Goal: Task Accomplishment & Management: Complete application form

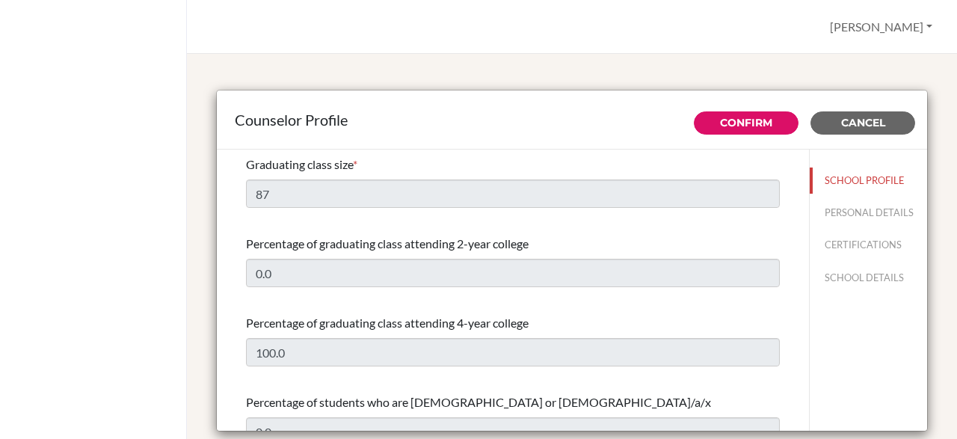
select select "1"
select select "352451"
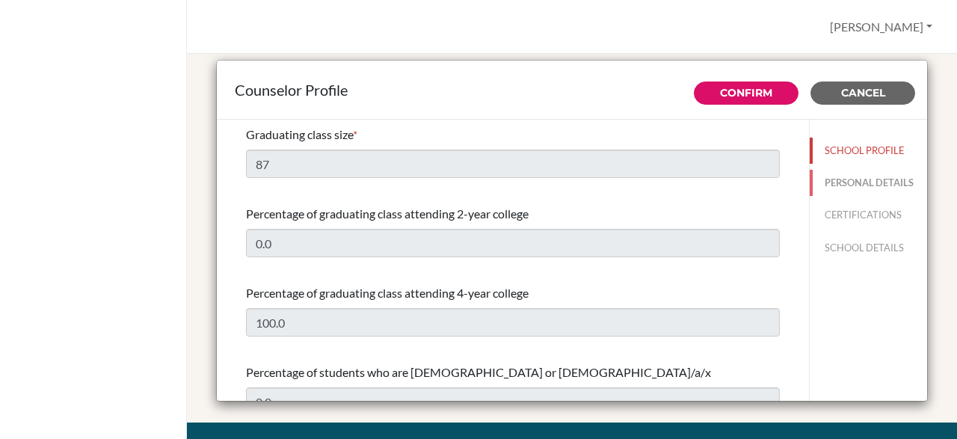
click at [886, 186] on button "PERSONAL DETAILS" at bounding box center [867, 183] width 117 height 26
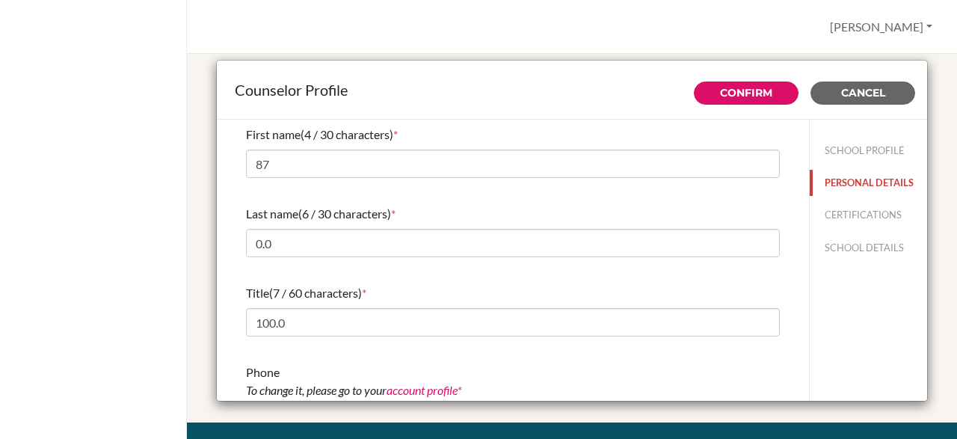
type input "[PERSON_NAME]"
type input "Sadaya"
type input "Advisor"
type input "233.273 418 997"
type input "[EMAIL_ADDRESS][DOMAIN_NAME]"
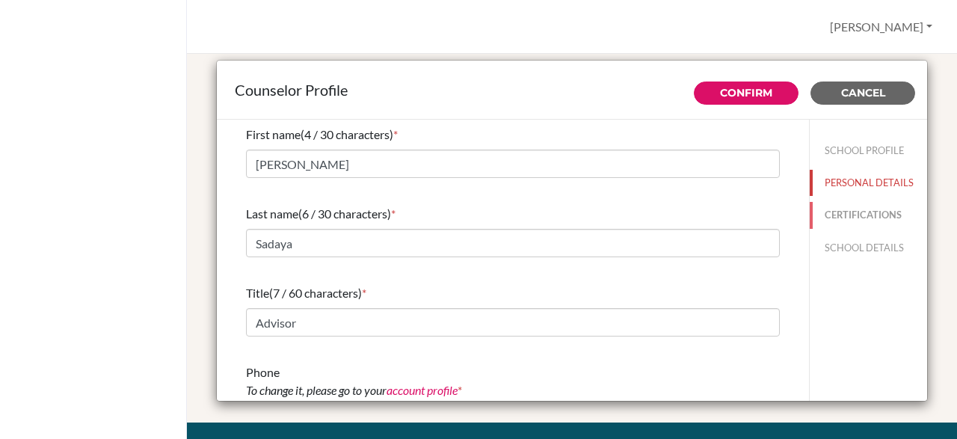
click at [877, 227] on button "CERTIFICATIONS" at bounding box center [867, 215] width 117 height 26
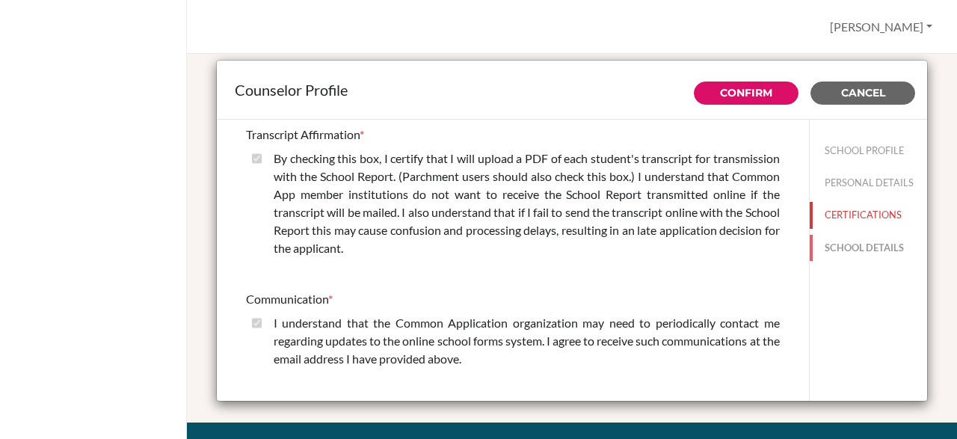
click at [875, 256] on button "SCHOOL DETAILS" at bounding box center [867, 248] width 117 height 26
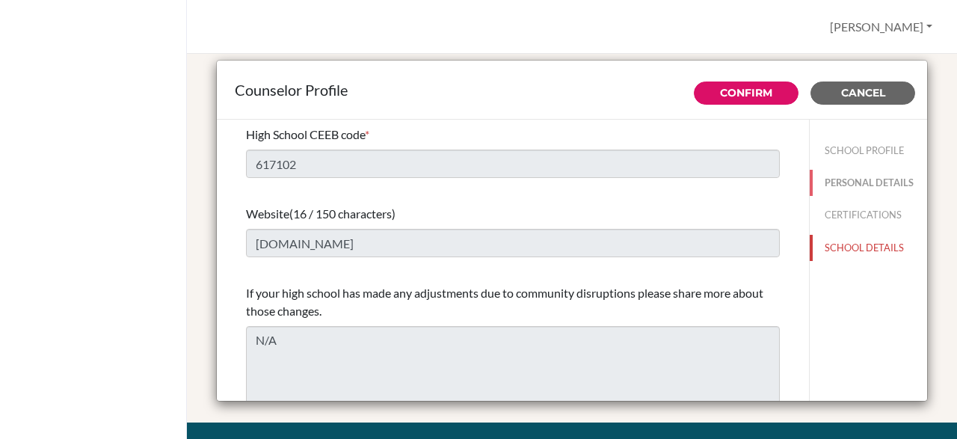
click at [903, 177] on button "PERSONAL DETAILS" at bounding box center [867, 183] width 117 height 26
type input "[PERSON_NAME]"
type input "Sadaya"
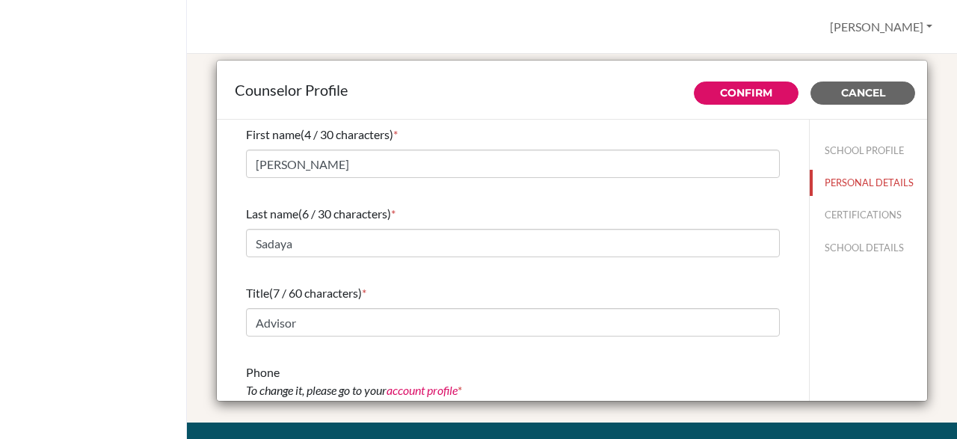
click at [930, 247] on div "Counselor Profile Confirm Cancel First name (4 / 30 characters) * Rita Last nam…" at bounding box center [572, 232] width 734 height 380
click at [914, 244] on button "SCHOOL DETAILS" at bounding box center [867, 248] width 117 height 26
type input "617102"
type input "www.icsghana.org"
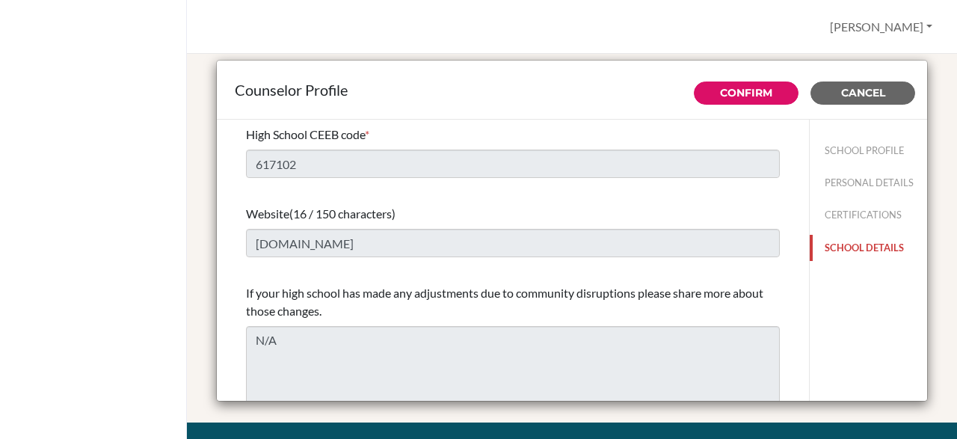
scroll to position [3, 0]
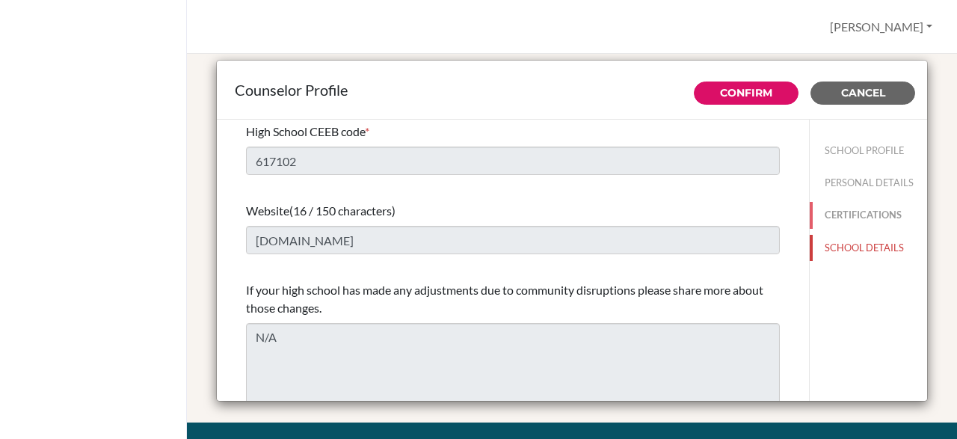
click at [902, 206] on button "CERTIFICATIONS" at bounding box center [867, 215] width 117 height 26
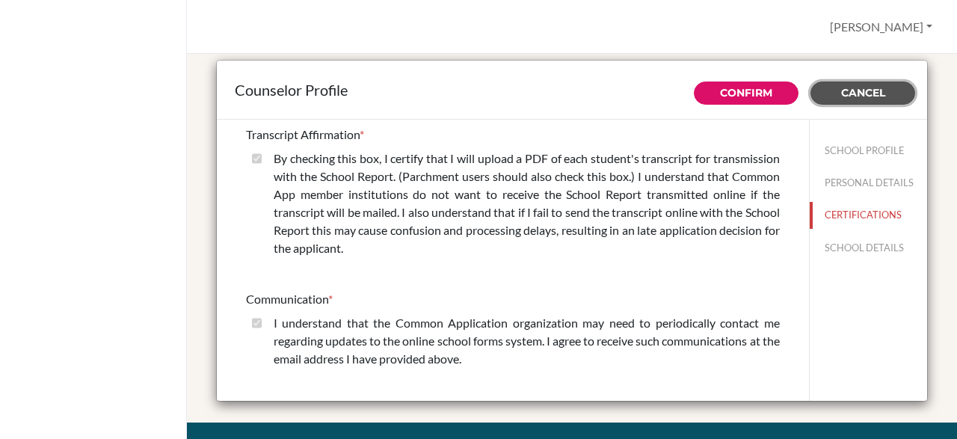
click at [868, 92] on span "Cancel" at bounding box center [863, 92] width 44 height 13
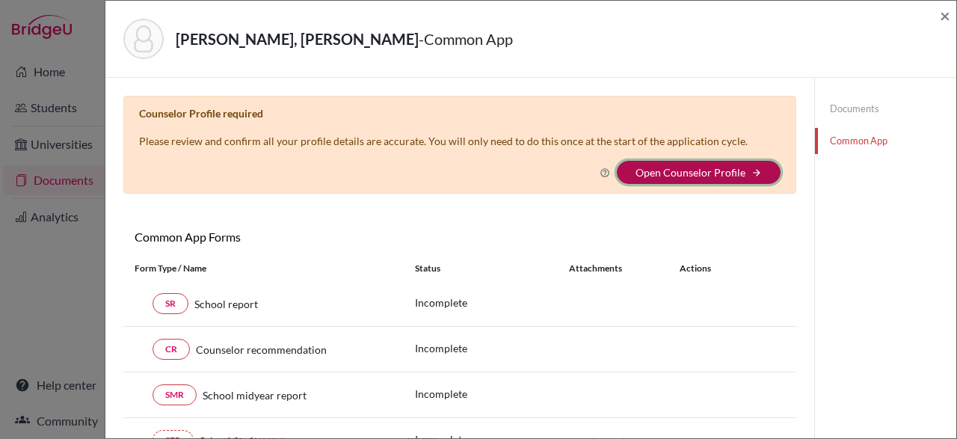
click at [720, 179] on button "Open Counselor Profile arrow_forward" at bounding box center [699, 172] width 164 height 23
click at [714, 174] on link "Open Counselor Profile" at bounding box center [690, 172] width 110 height 13
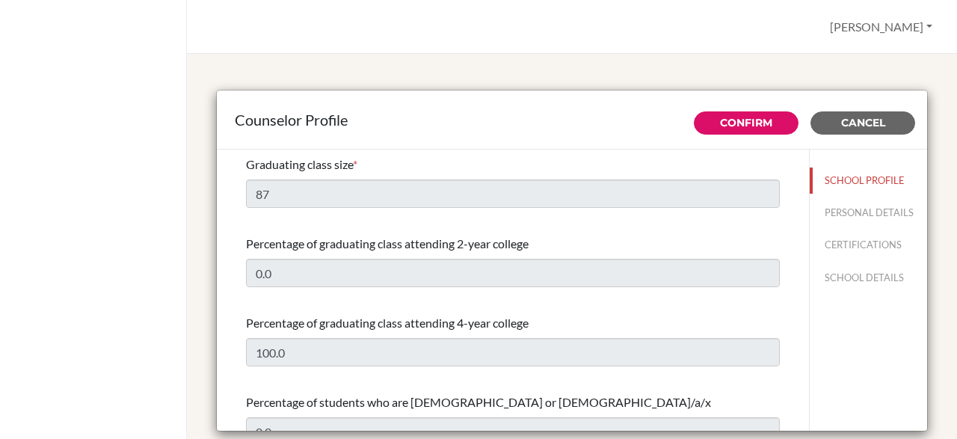
select select "1"
select select "352451"
click at [870, 117] on span "Cancel" at bounding box center [863, 122] width 44 height 13
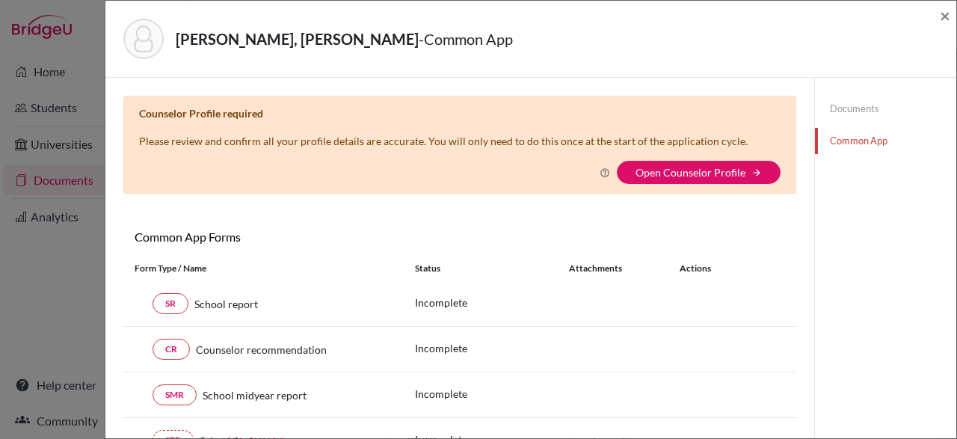
click at [956, 21] on div "Kwasi Korankye, John Clinton - Common App × × Counselor Profile required Please…" at bounding box center [531, 219] width 852 height 439
click at [953, 10] on div "Kwasi Korankye, John Clinton - Common App ×" at bounding box center [530, 39] width 850 height 77
click at [41, 265] on div "Kwasi Korankye, John Clinton - Common App × × Counselor Profile required Please…" at bounding box center [478, 219] width 957 height 439
click at [18, 309] on div "Kwasi Korankye, John Clinton - Common App × × Counselor Profile required Please…" at bounding box center [478, 219] width 957 height 439
click at [52, 343] on div "Kwasi Korankye, John Clinton - Common App × × Counselor Profile required Please…" at bounding box center [478, 219] width 957 height 439
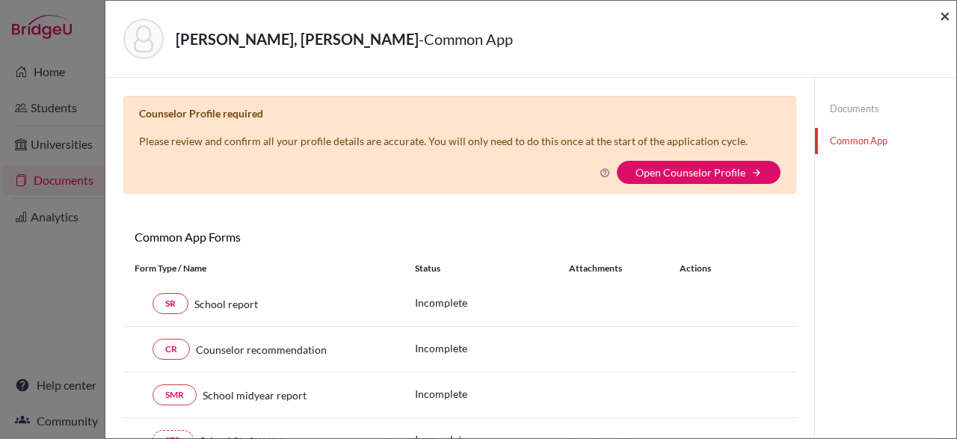
click at [947, 11] on span "×" at bounding box center [944, 15] width 10 height 22
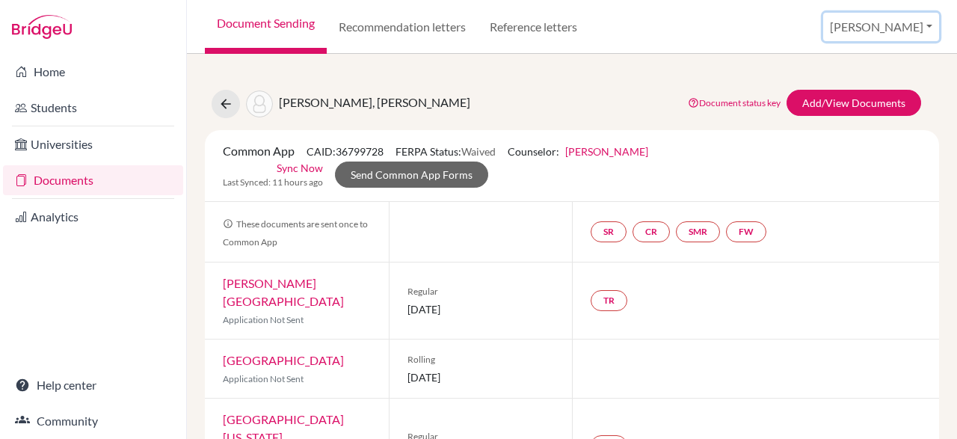
click at [912, 34] on button "[PERSON_NAME]" at bounding box center [881, 27] width 116 height 28
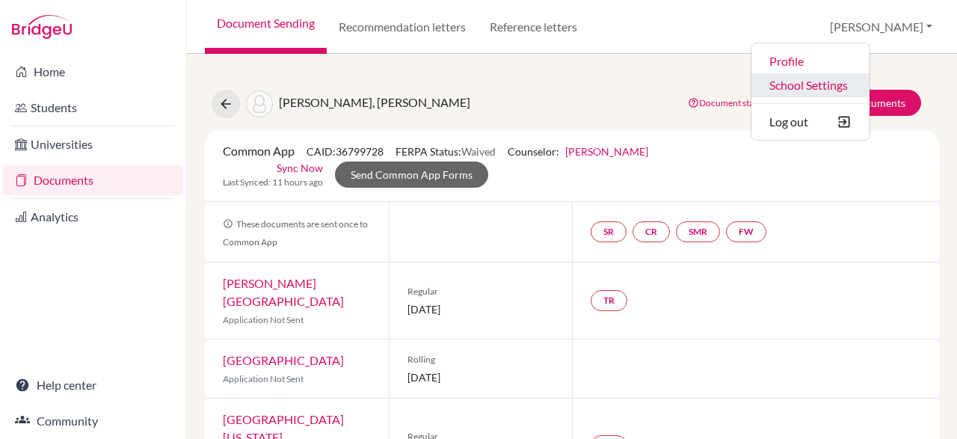
click at [869, 83] on link "School Settings" at bounding box center [810, 85] width 118 height 24
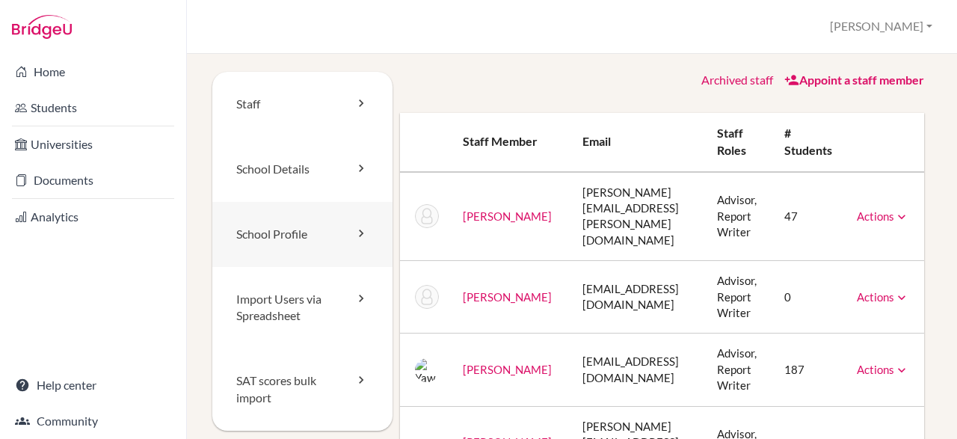
click at [293, 243] on link "School Profile" at bounding box center [302, 234] width 180 height 65
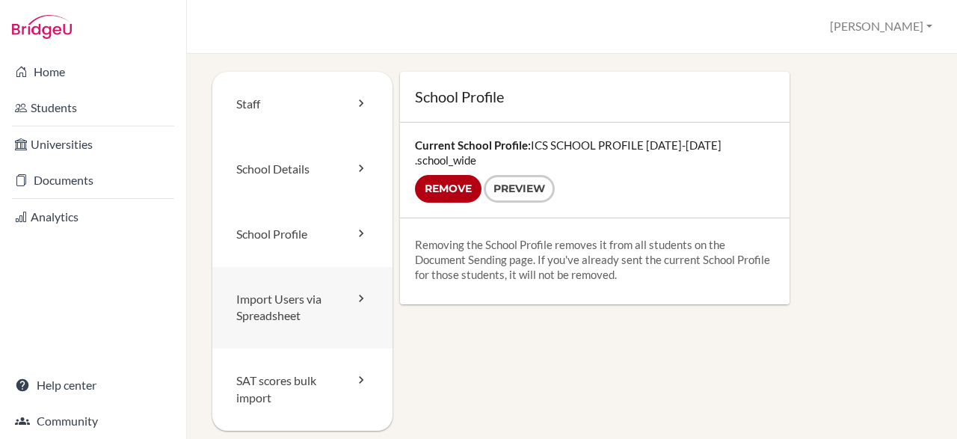
click at [276, 330] on link "Import Users via Spreadsheet" at bounding box center [302, 308] width 180 height 82
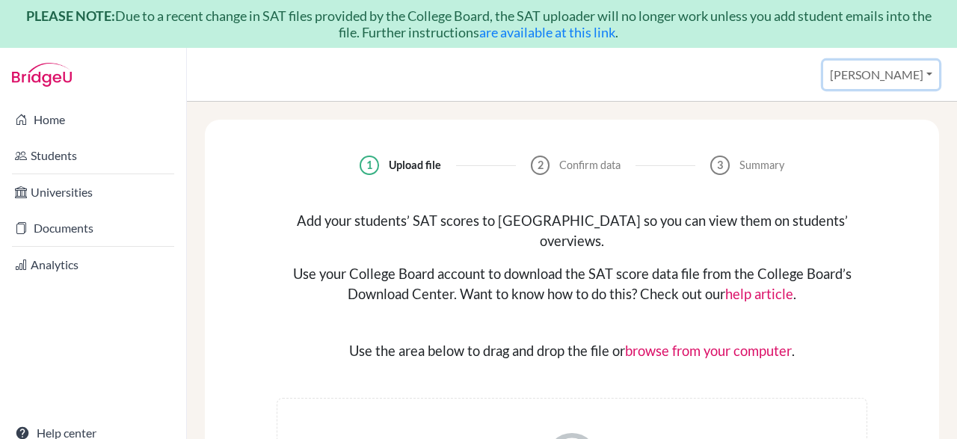
click at [926, 80] on button "[PERSON_NAME]" at bounding box center [881, 75] width 116 height 28
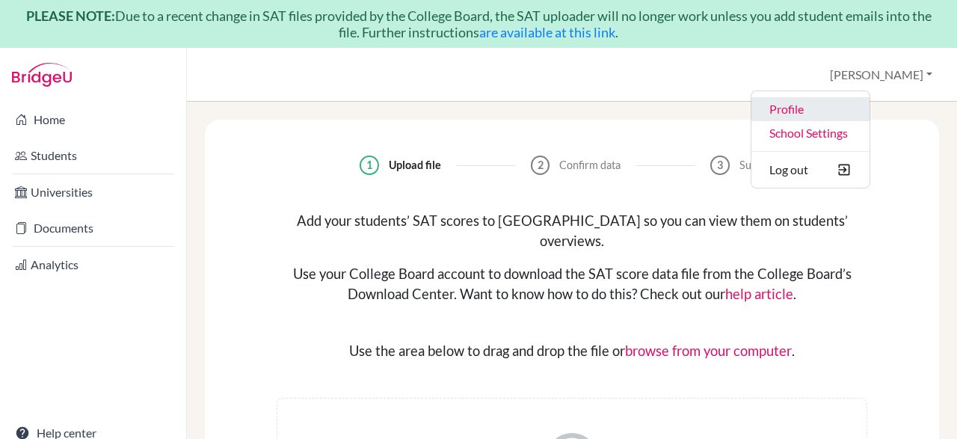
click at [869, 108] on link "Profile" at bounding box center [810, 109] width 118 height 24
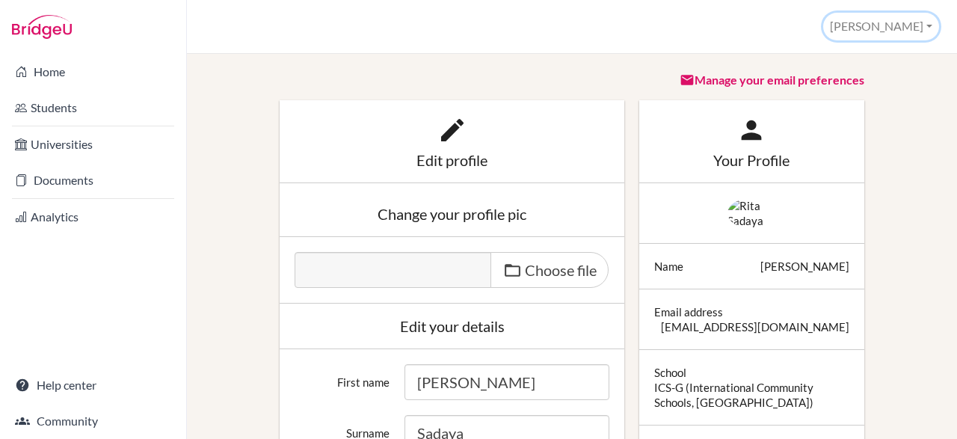
click at [929, 22] on button "[PERSON_NAME]" at bounding box center [881, 27] width 116 height 28
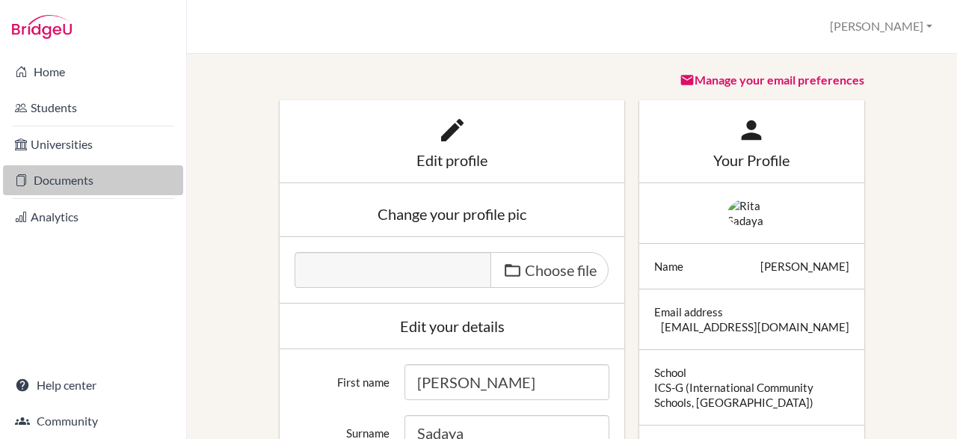
click at [88, 188] on link "Documents" at bounding box center [93, 180] width 180 height 30
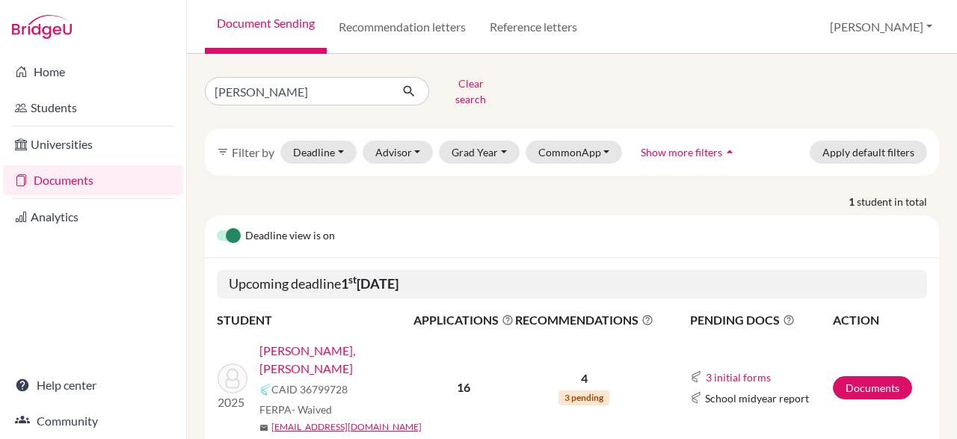
scroll to position [37, 0]
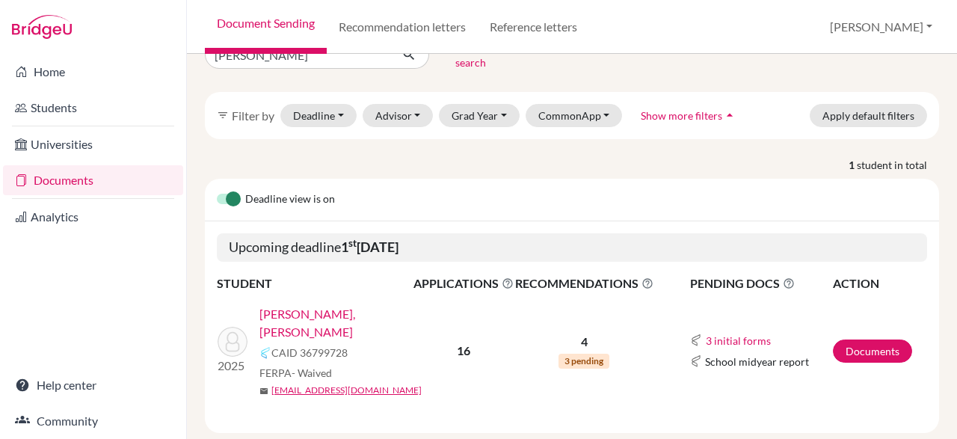
click at [353, 306] on link "[PERSON_NAME], [PERSON_NAME]" at bounding box center [341, 323] width 164 height 36
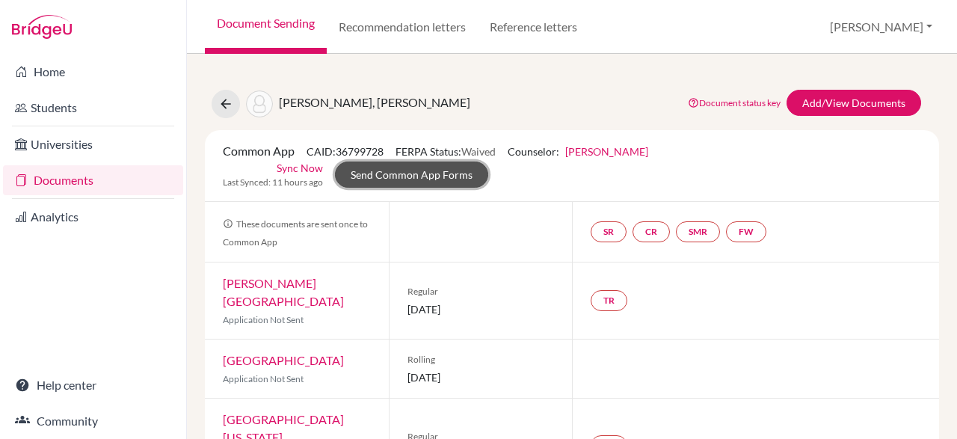
click at [488, 162] on link "Send Common App Forms" at bounding box center [411, 174] width 153 height 26
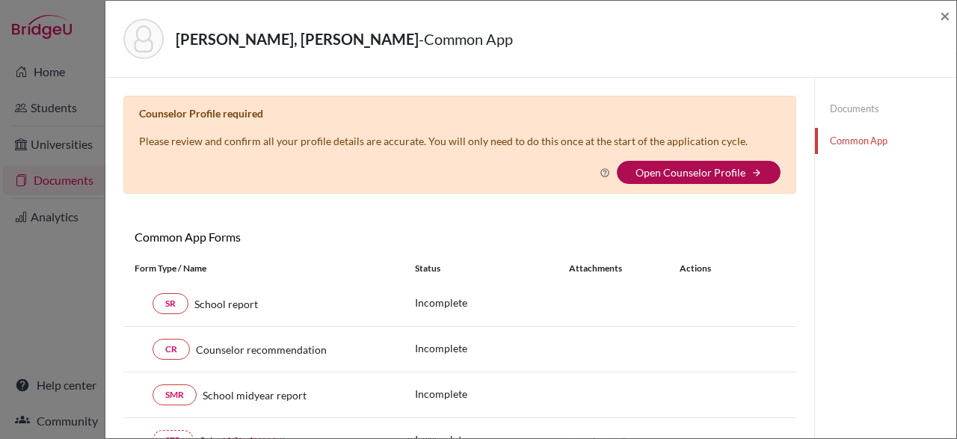
click at [692, 171] on link "Open Counselor Profile" at bounding box center [690, 172] width 110 height 13
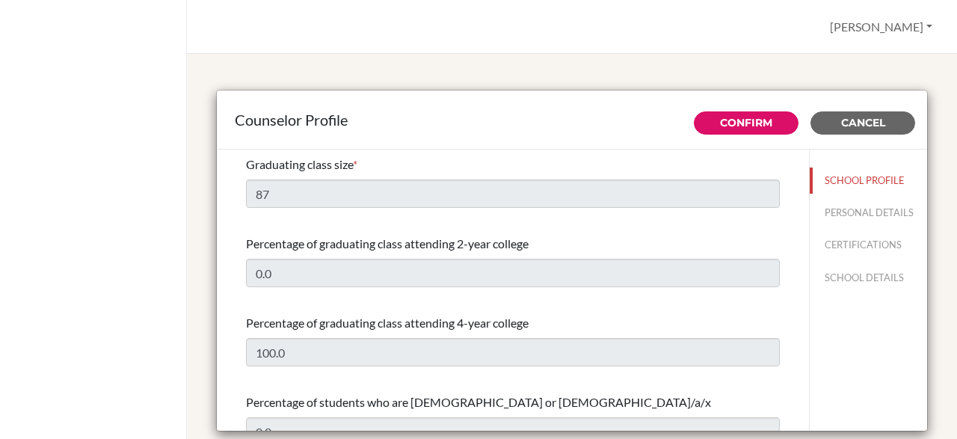
select select "1"
select select "352451"
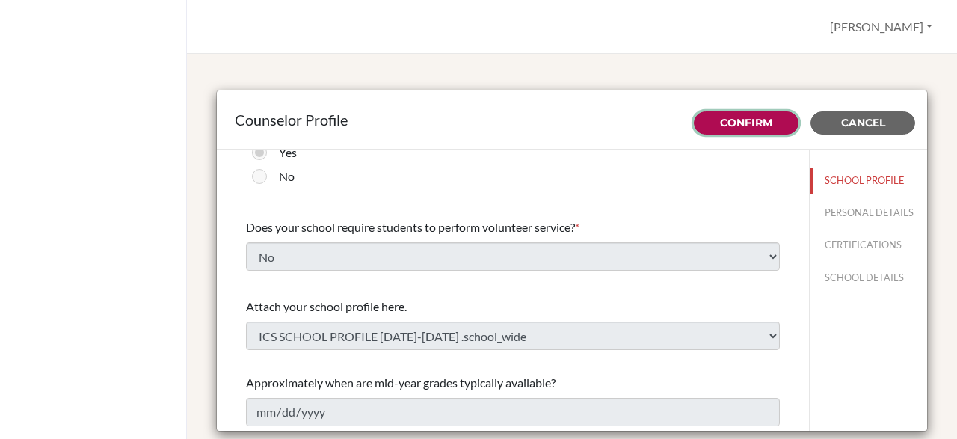
click at [748, 130] on button "Confirm" at bounding box center [746, 122] width 105 height 23
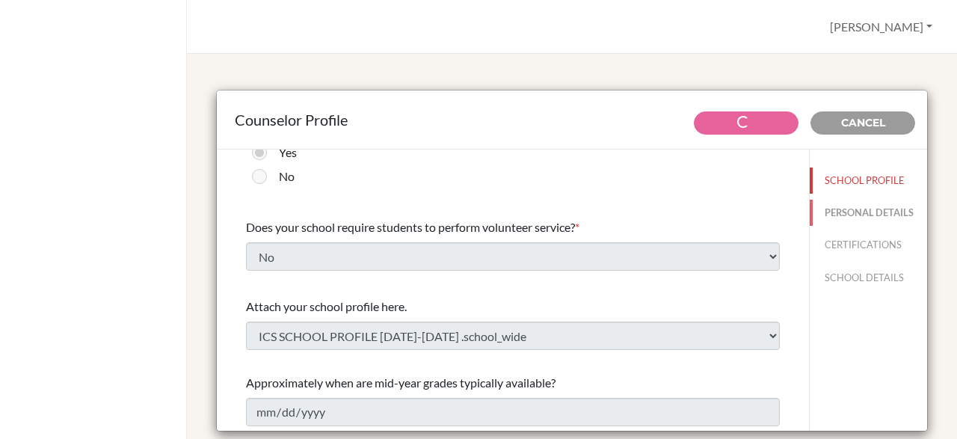
click at [893, 216] on button "PERSONAL DETAILS" at bounding box center [867, 213] width 117 height 26
type input "[PERSON_NAME]"
type input "Sadaya"
type input "Advisor"
type input "233.273 418 997"
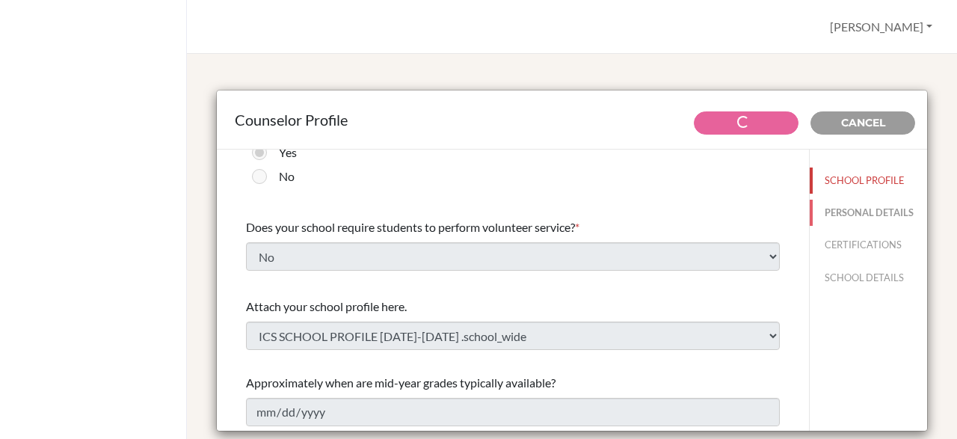
type input "[EMAIL_ADDRESS][DOMAIN_NAME]"
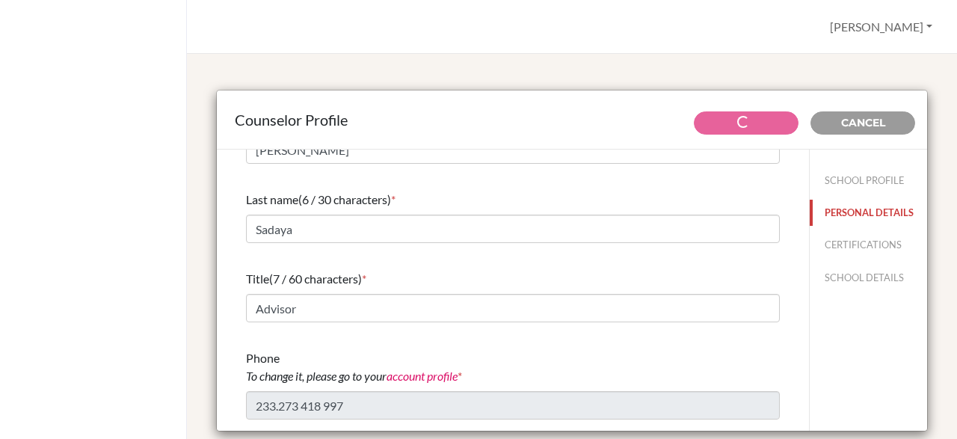
scroll to position [135, 0]
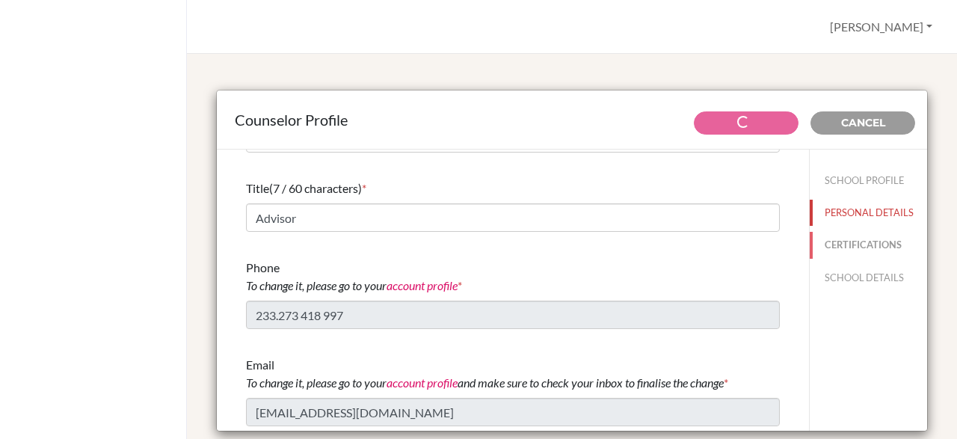
click at [877, 248] on button "CERTIFICATIONS" at bounding box center [867, 245] width 117 height 26
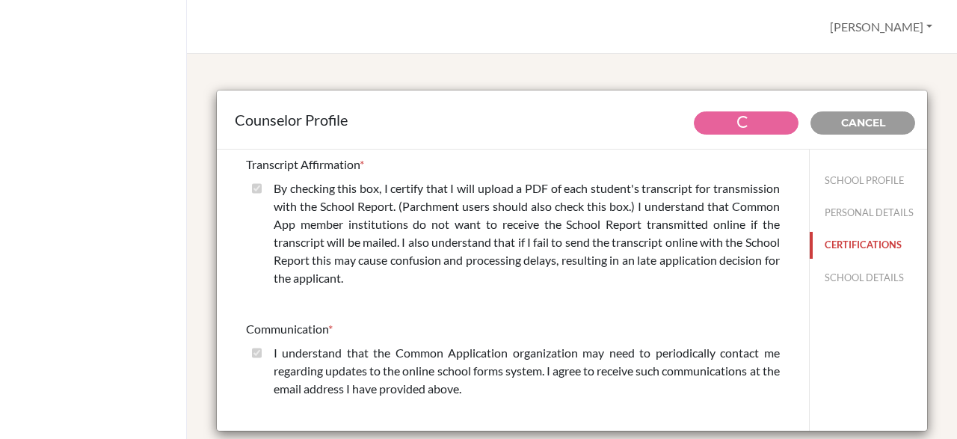
scroll to position [0, 0]
click at [890, 281] on button "SCHOOL DETAILS" at bounding box center [867, 278] width 117 height 26
